Goal: Task Accomplishment & Management: Complete application form

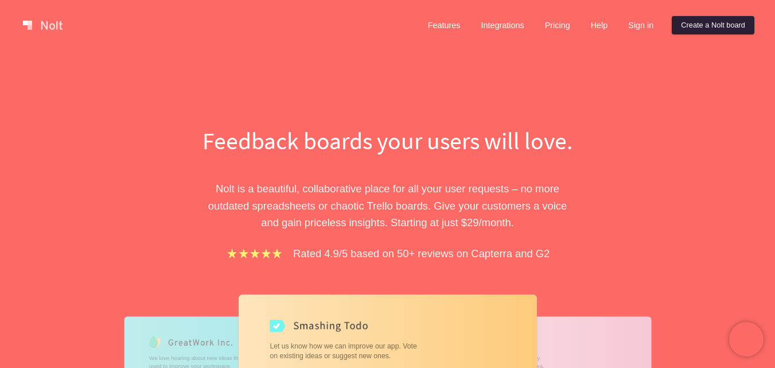
click at [703, 24] on link "Create a Nolt board" at bounding box center [713, 25] width 83 height 18
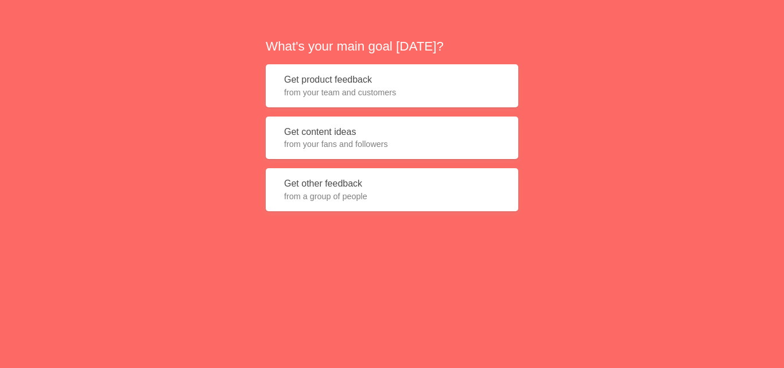
click at [330, 122] on button "Get content ideas from your fans and followers" at bounding box center [392, 137] width 252 height 43
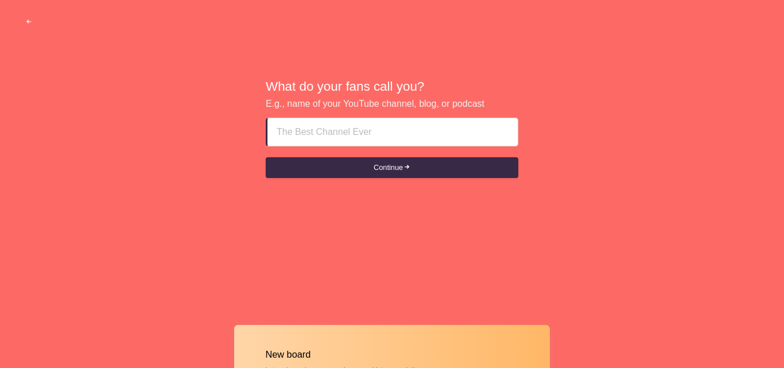
click at [351, 130] on input at bounding box center [393, 132] width 232 height 28
type input "stocky"
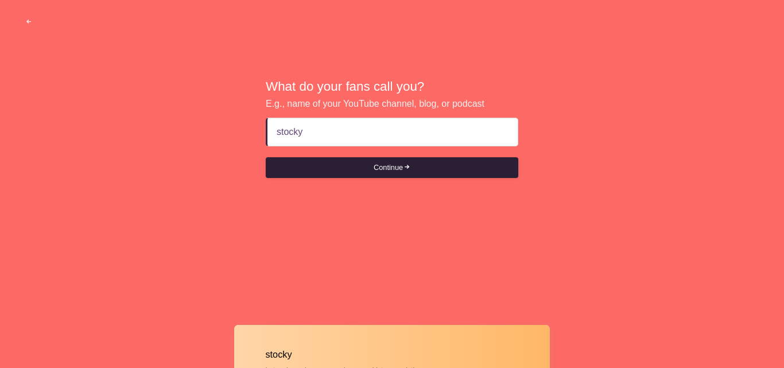
click at [355, 168] on button "Continue" at bounding box center [392, 167] width 252 height 21
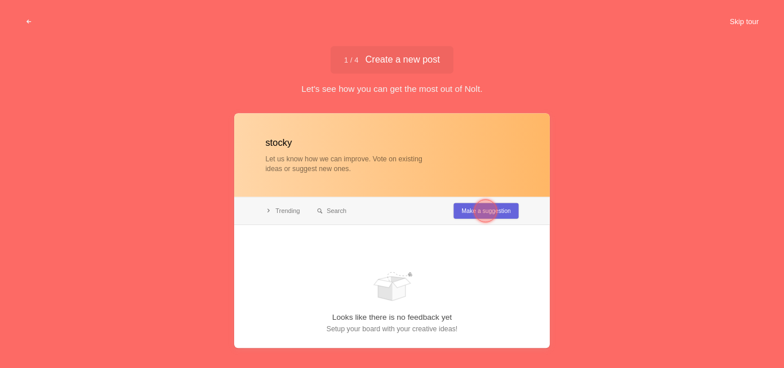
click at [743, 23] on button "Skip tour" at bounding box center [744, 21] width 57 height 21
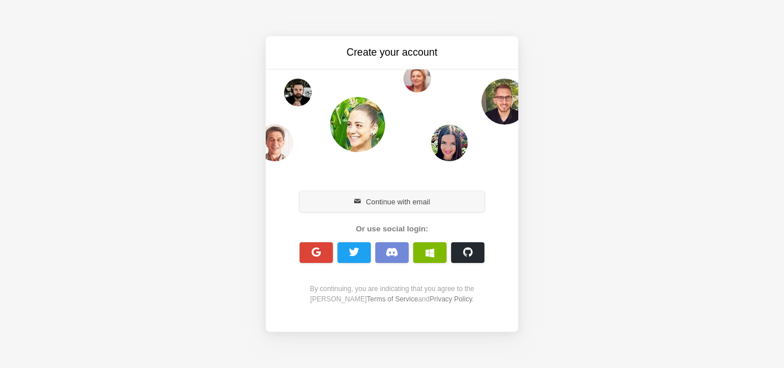
click at [398, 204] on button "Continue with email" at bounding box center [392, 201] width 185 height 21
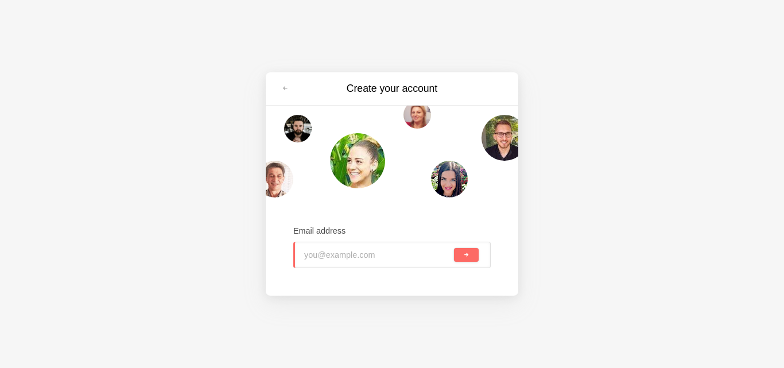
drag, startPoint x: 349, startPoint y: 255, endPoint x: 340, endPoint y: 261, distance: 10.7
click at [341, 261] on input "email" at bounding box center [377, 254] width 147 height 25
type input "m"
type input "[PERSON_NAME][EMAIL_ADDRESS][DOMAIN_NAME]"
click at [471, 255] on button "submit" at bounding box center [466, 255] width 25 height 14
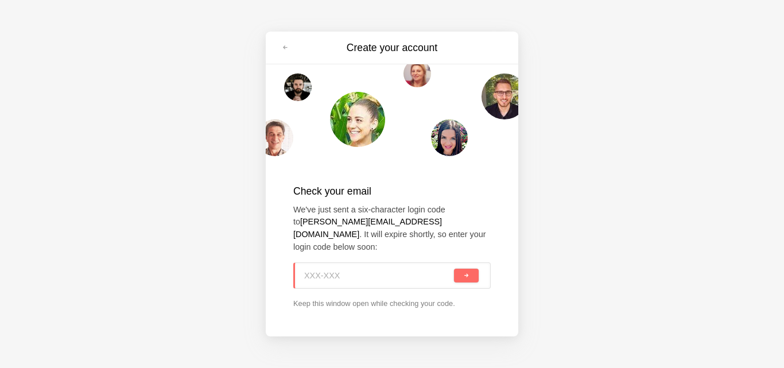
paste input "TKC-38C"
type input "TKC-38C"
click at [466, 273] on span "submit" at bounding box center [466, 276] width 6 height 6
